Goal: Information Seeking & Learning: Learn about a topic

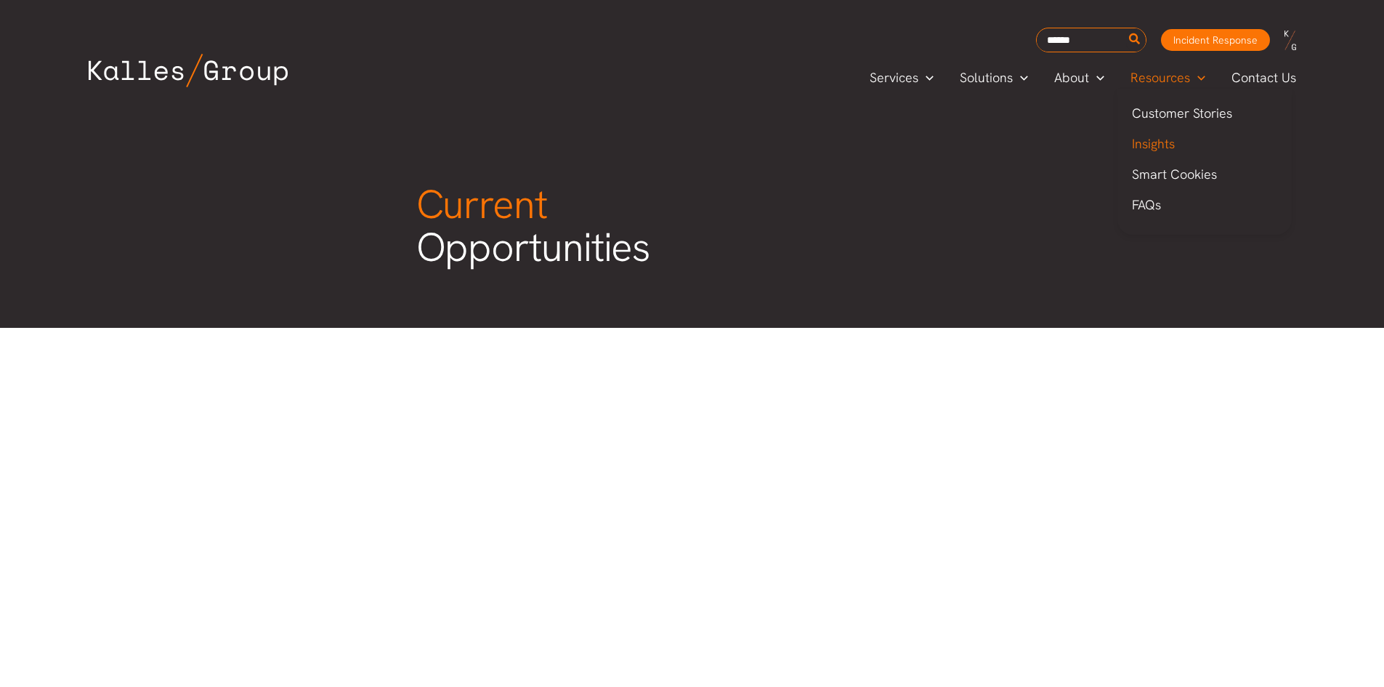
click at [1151, 138] on span "Insights" at bounding box center [1153, 143] width 43 height 17
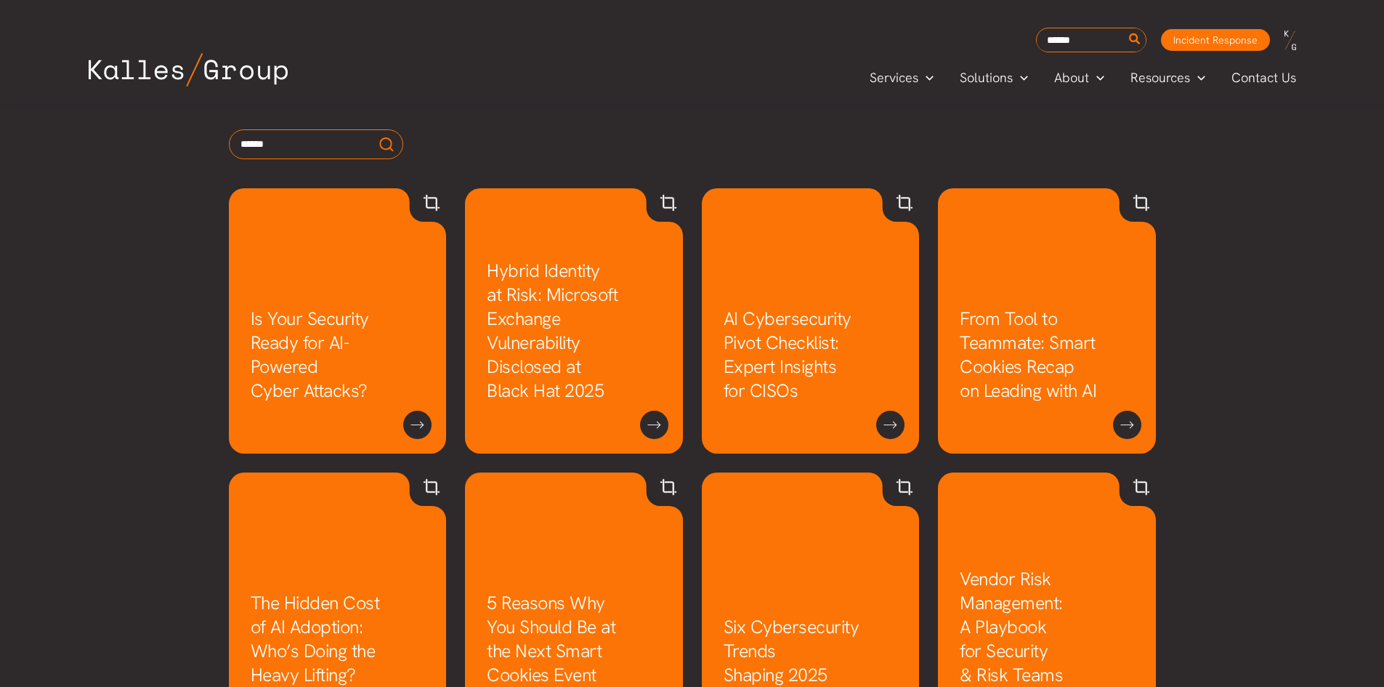
scroll to position [802, 0]
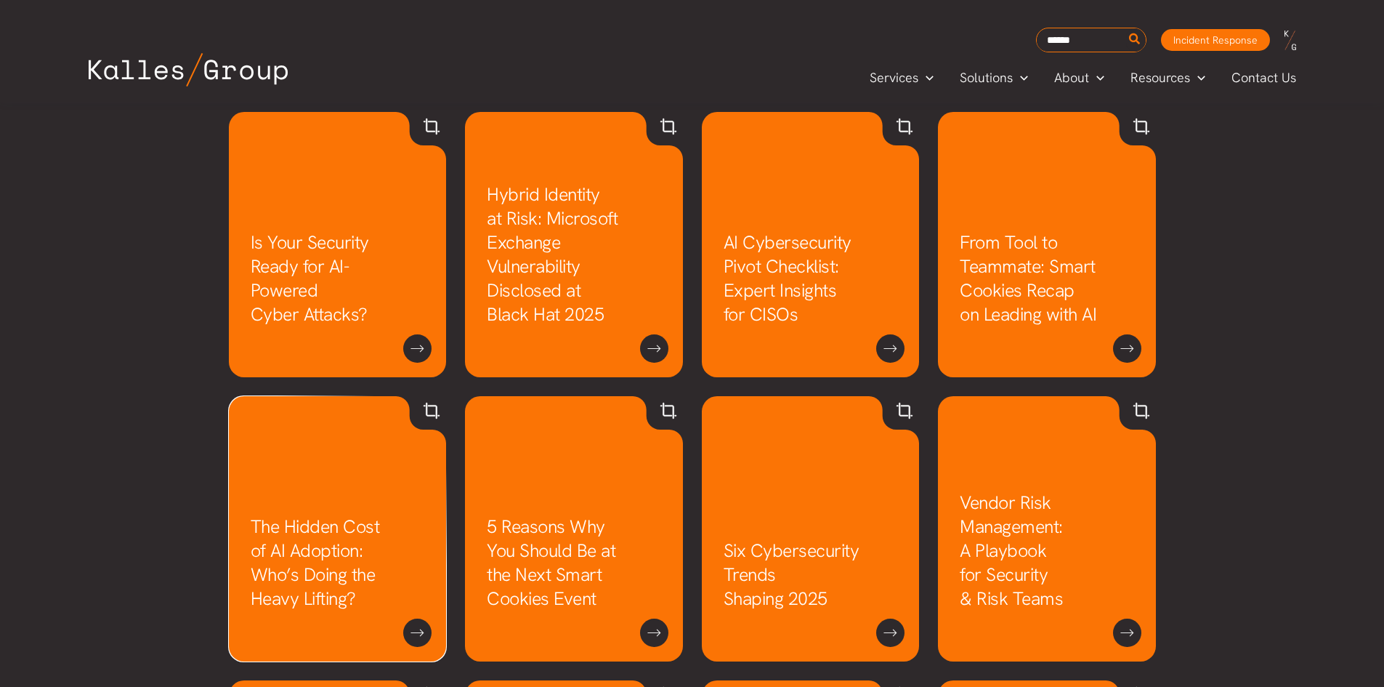
click at [322, 567] on link "The Hidden Cost of AI Adoption: Who’s Doing the Heavy Lifting?" at bounding box center [315, 562] width 129 height 96
